Goal: Use online tool/utility: Utilize a website feature to perform a specific function

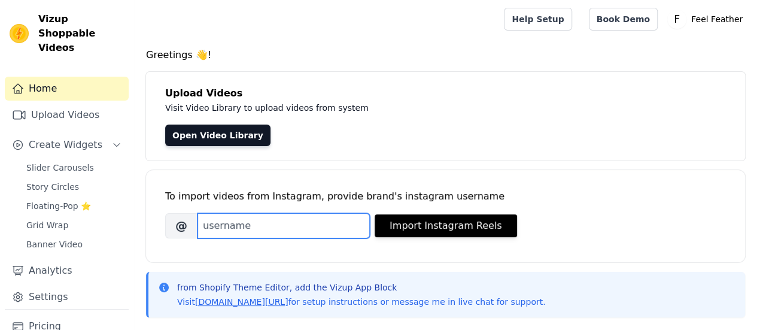
click at [324, 223] on input "Brand's Instagram Username" at bounding box center [283, 225] width 172 height 25
paste input "[URL][DOMAIN_NAME]"
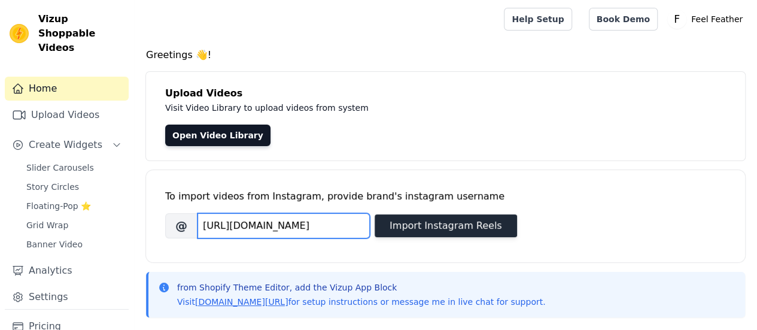
type input "[URL][DOMAIN_NAME]"
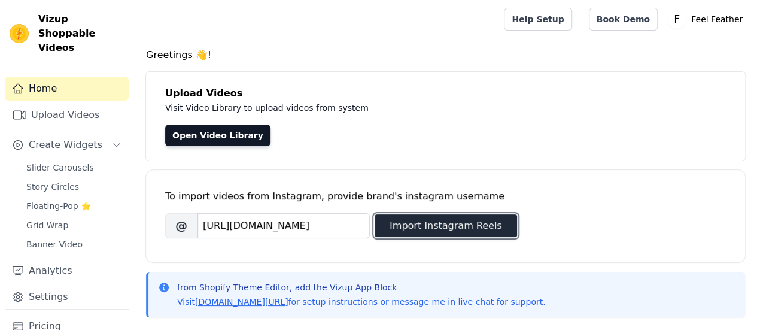
scroll to position [0, 0]
click at [453, 227] on button "Import Instagram Reels" at bounding box center [446, 225] width 142 height 23
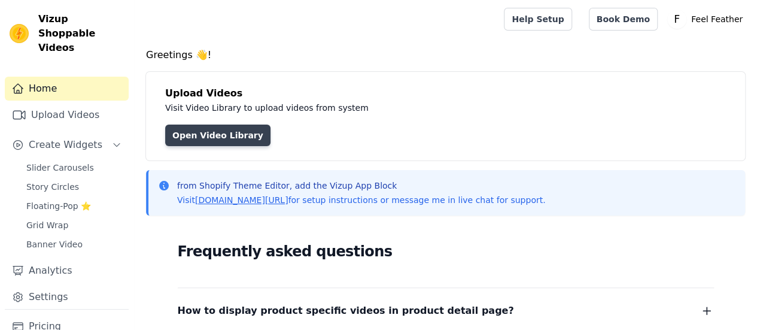
click at [225, 141] on link "Open Video Library" at bounding box center [217, 135] width 105 height 22
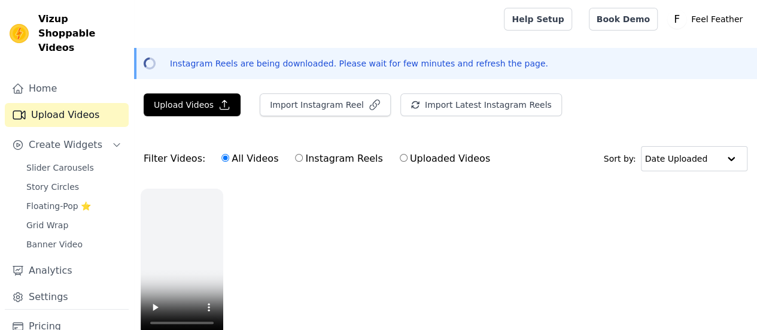
click at [295, 157] on input "Instagram Reels" at bounding box center [299, 158] width 8 height 8
radio input "true"
click at [221, 157] on input "All Videos" at bounding box center [225, 158] width 8 height 8
radio input "true"
